Goal: Check status: Check status

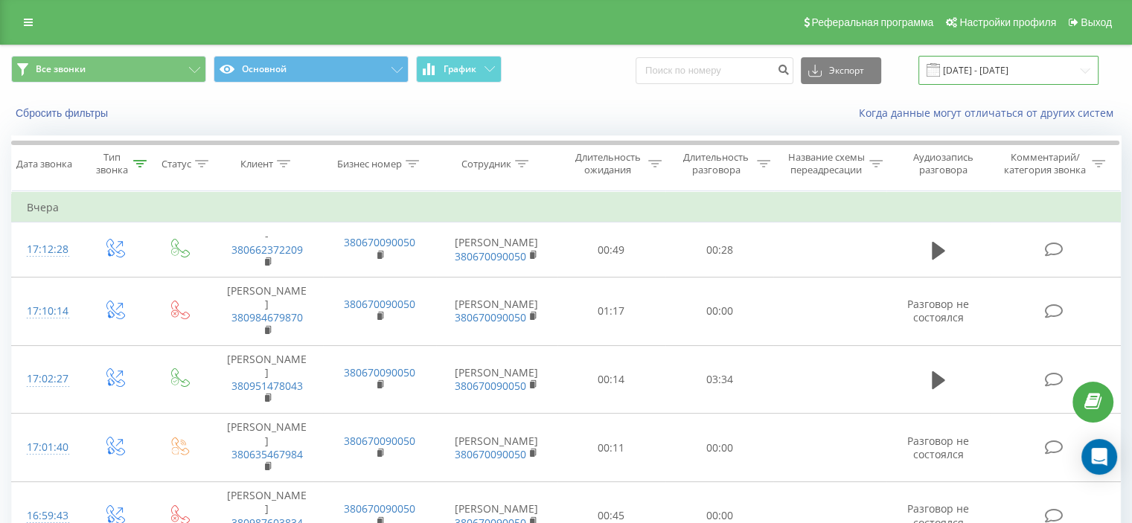
click at [989, 74] on input "18.09.2025 - 18.09.2025" at bounding box center [1009, 70] width 180 height 29
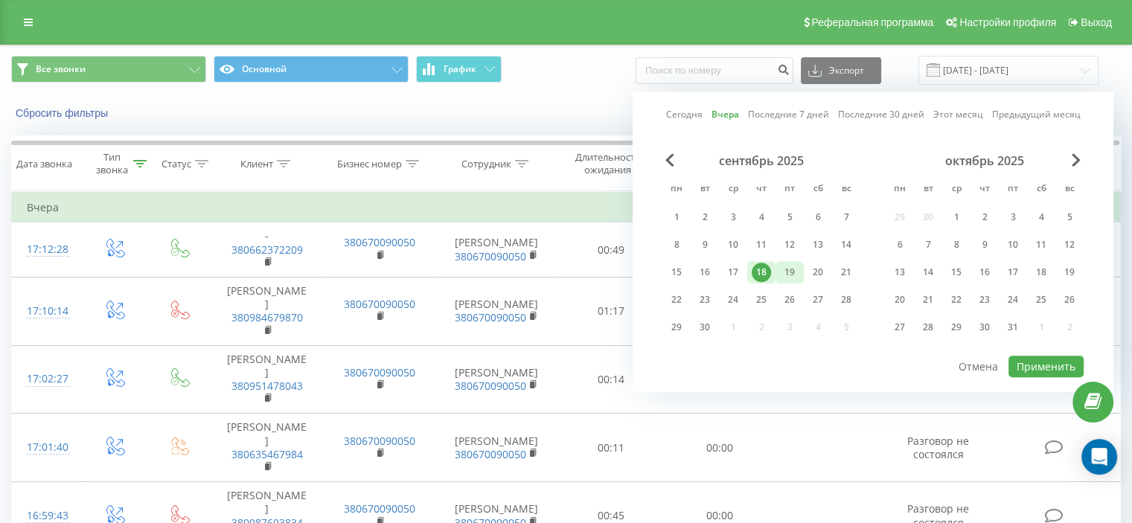
click at [797, 272] on div "19" at bounding box center [789, 272] width 19 height 19
click at [1053, 366] on button "Применить" at bounding box center [1046, 367] width 75 height 22
type input "[DATE] - [DATE]"
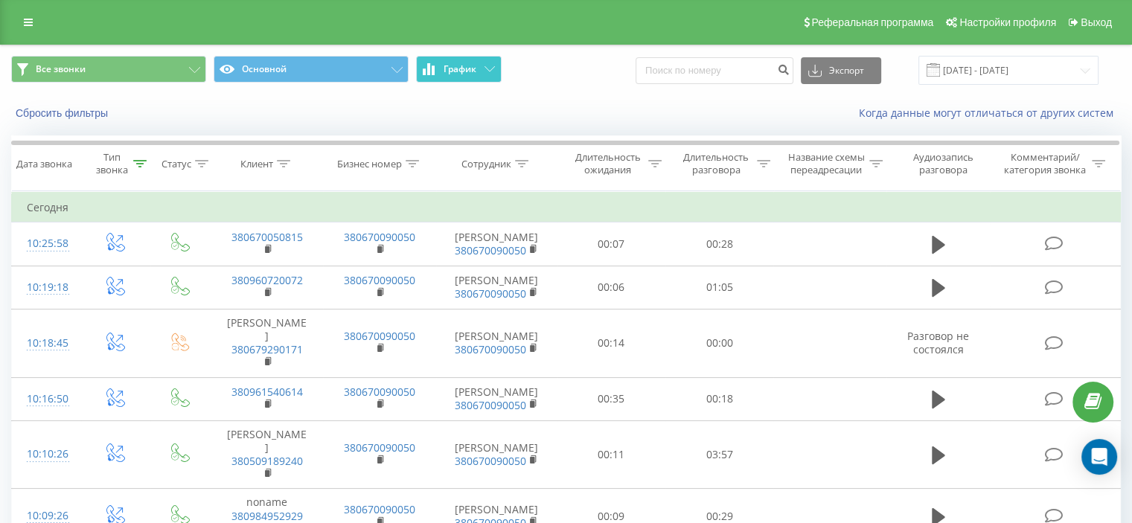
click at [462, 70] on span "График" at bounding box center [460, 69] width 33 height 10
